Goal: Navigation & Orientation: Find specific page/section

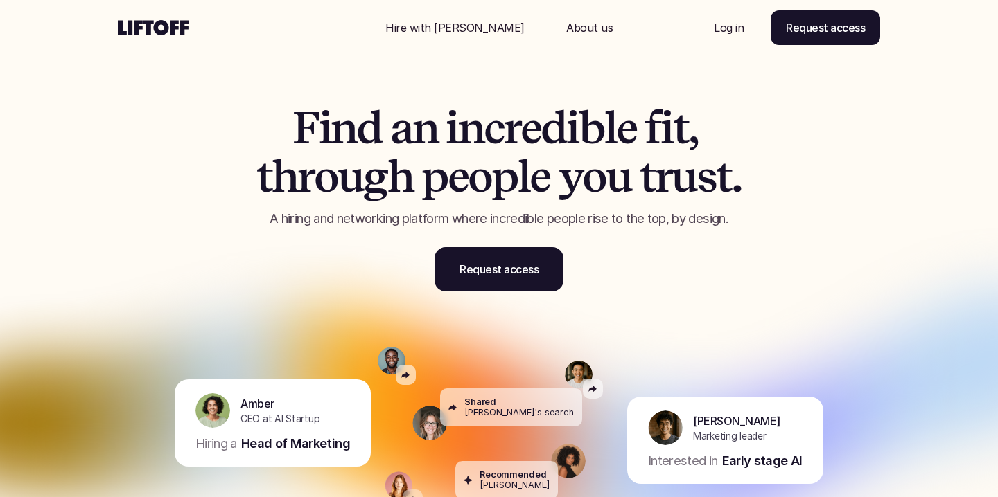
click at [733, 23] on p "Log in" at bounding box center [729, 27] width 30 height 17
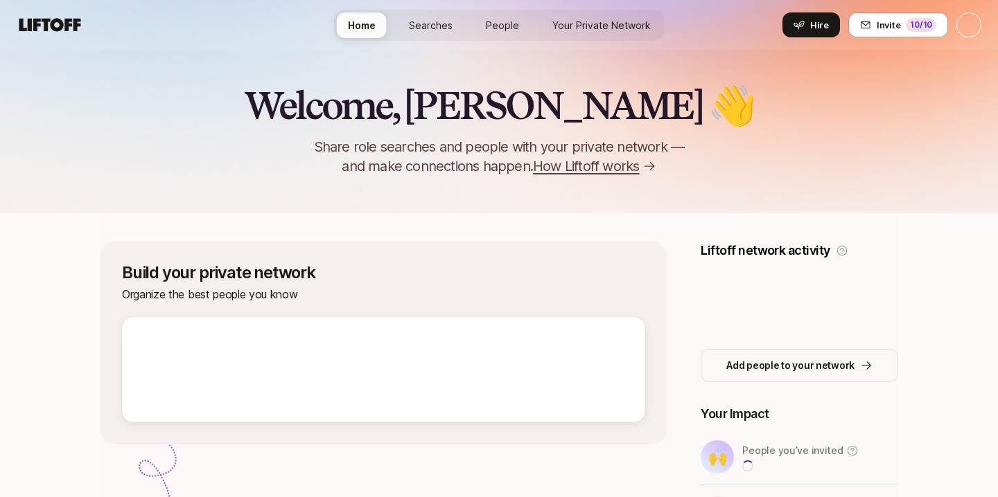
scroll to position [54, 0]
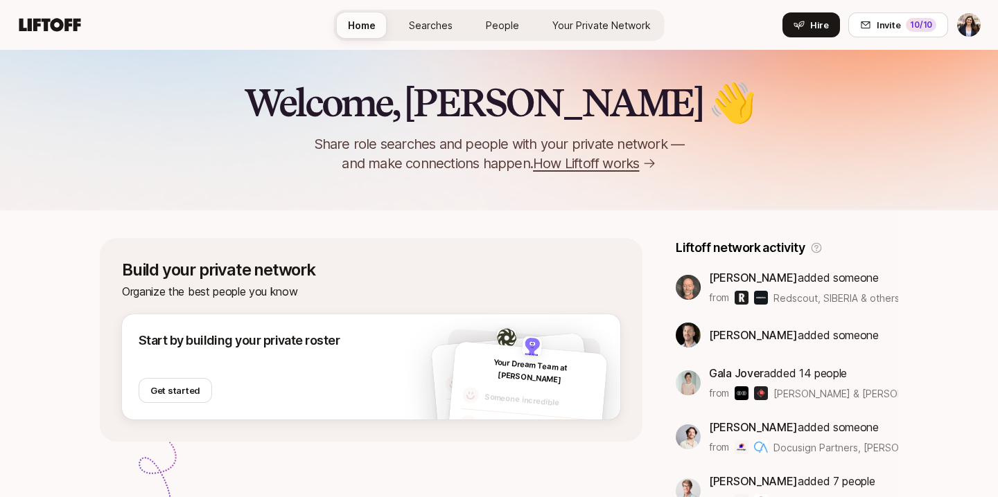
click at [622, 40] on div "Home Searches People Your Private Network Hire" at bounding box center [499, 25] width 330 height 50
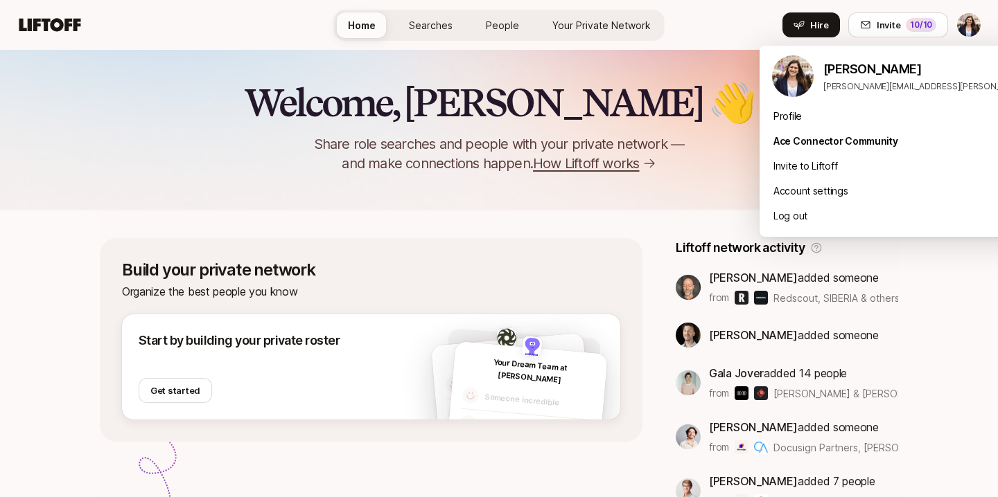
click at [975, 24] on html "Build your private roster to see potential connections you can make Invite 10 /…" at bounding box center [499, 194] width 998 height 497
click at [833, 122] on div "Profile" at bounding box center [930, 116] width 343 height 25
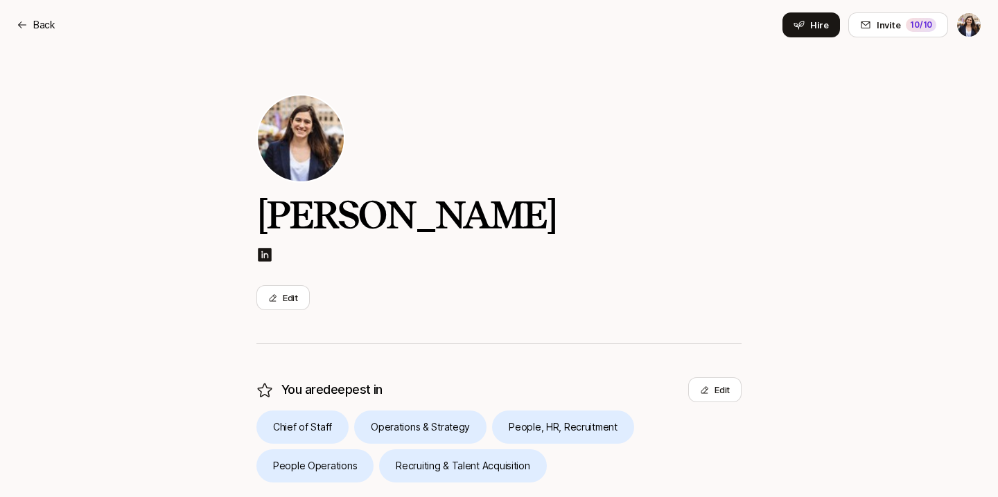
click at [30, 16] on div "Back Hire Invite 10 /10" at bounding box center [499, 24] width 964 height 25
click at [30, 21] on div "Back" at bounding box center [36, 25] width 39 height 17
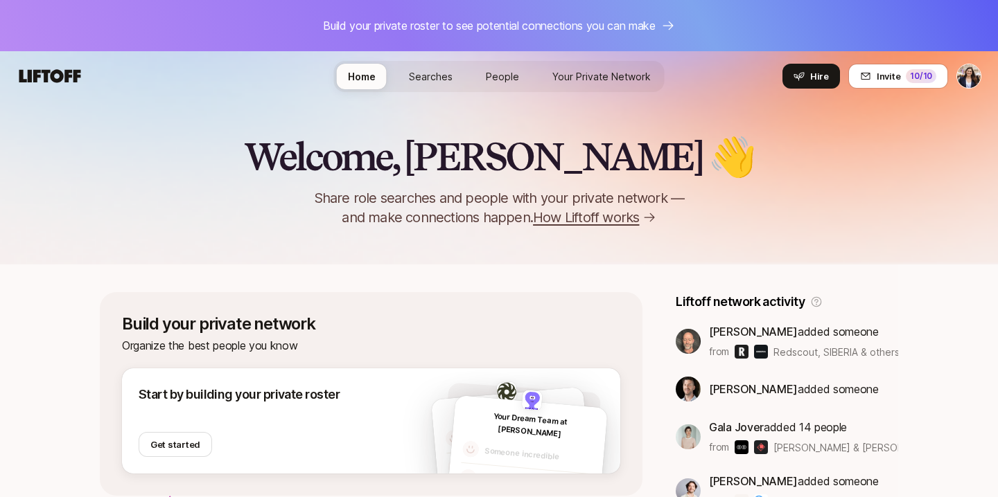
click at [56, 76] on icon at bounding box center [50, 76] width 67 height 19
click at [433, 70] on span "Searches" at bounding box center [431, 76] width 44 height 15
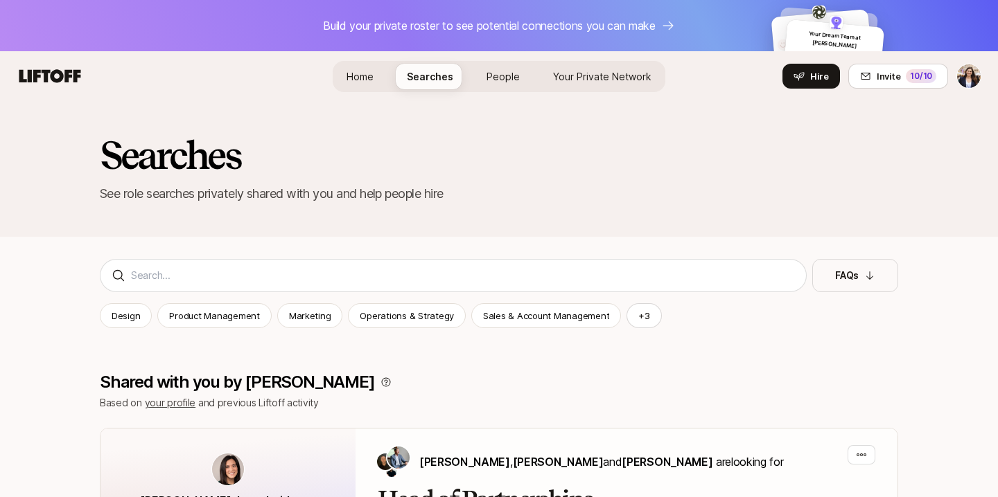
click at [502, 73] on span "People" at bounding box center [502, 76] width 33 height 15
